Goal: Task Accomplishment & Management: Manage account settings

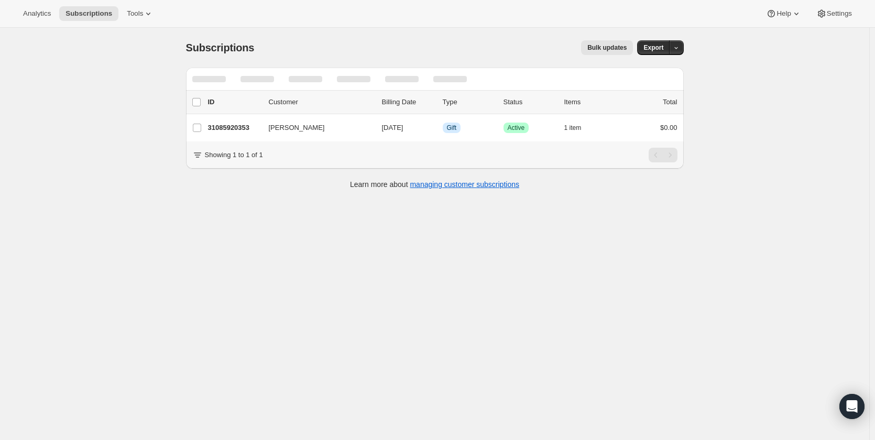
click at [108, 64] on div "Subscriptions. This page is ready Subscriptions Bulk updates More actions Bulk …" at bounding box center [434, 248] width 869 height 440
click at [629, 83] on icon "Search and filter results" at bounding box center [623, 79] width 10 height 10
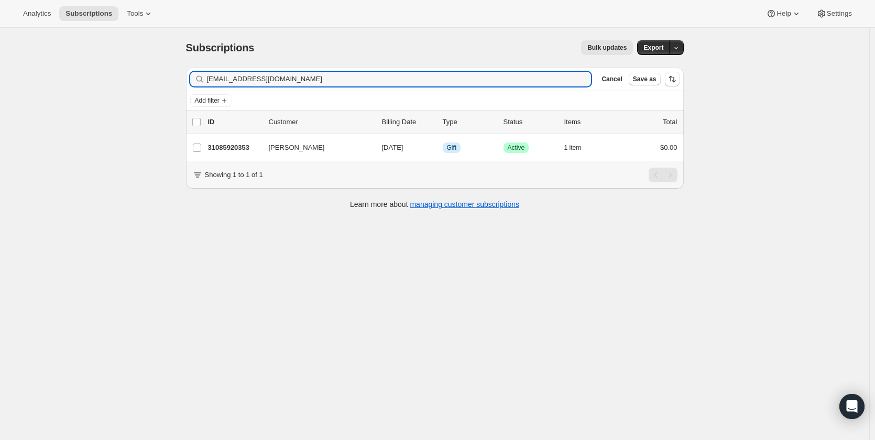
type input "[EMAIL_ADDRESS]@[DOMAIN_NAME]"
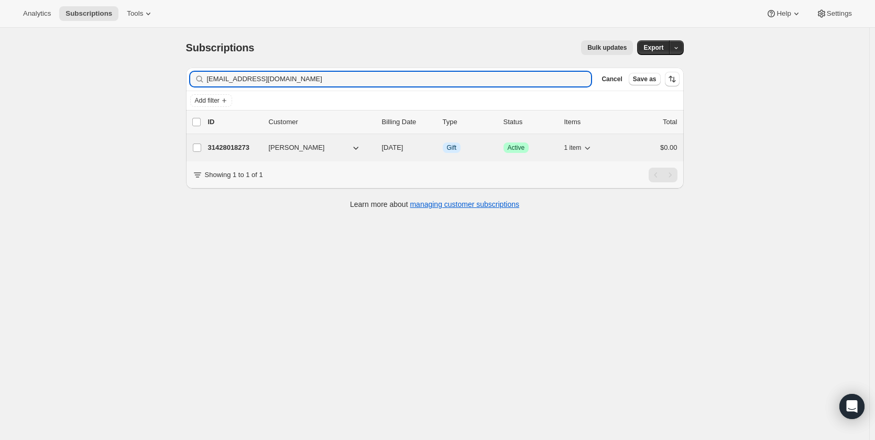
type input "[EMAIL_ADDRESS][DOMAIN_NAME]"
click at [236, 153] on div "31428018273 [PERSON_NAME] [DATE] Info Gift Success Active 1 item $0.00" at bounding box center [442, 147] width 469 height 15
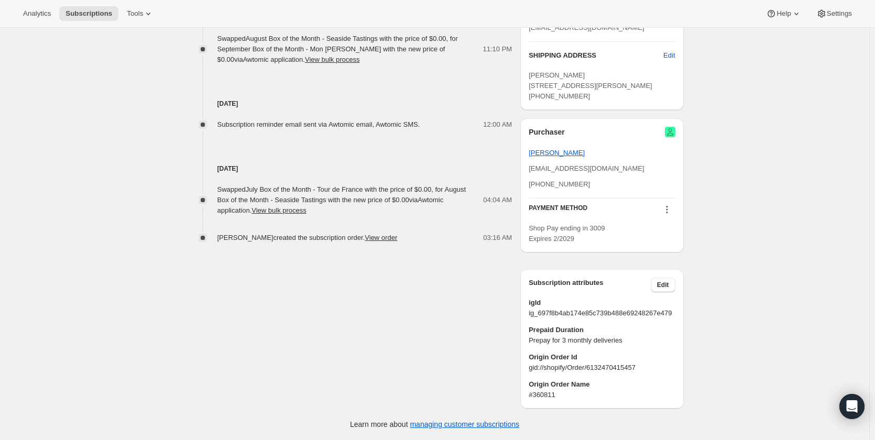
scroll to position [30, 0]
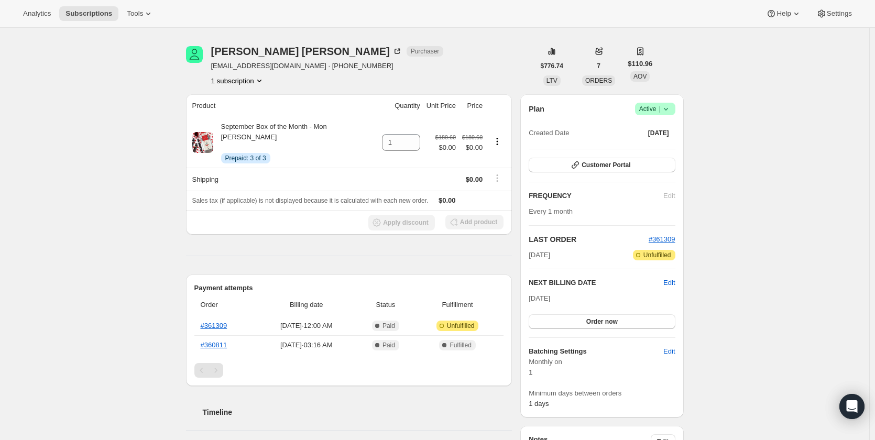
click at [261, 79] on icon "Product actions" at bounding box center [259, 80] width 10 height 10
